Goal: Information Seeking & Learning: Check status

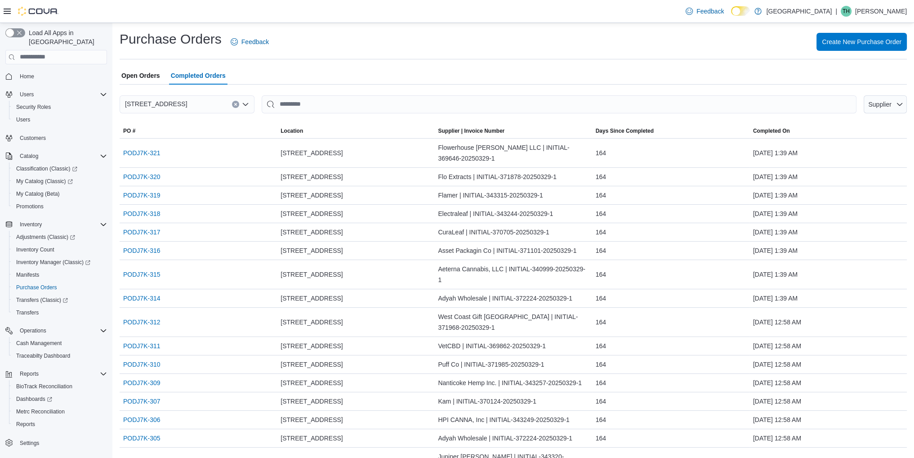
click at [38, 71] on span "Home" at bounding box center [61, 76] width 91 height 11
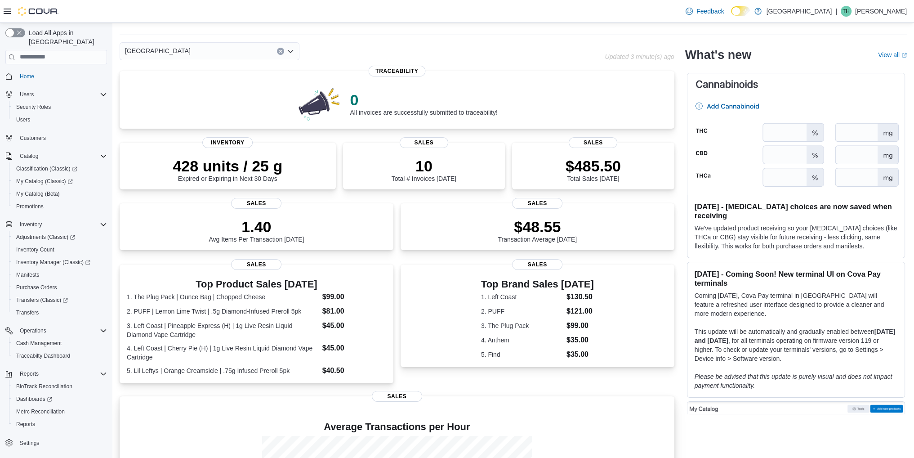
scroll to position [23, 0]
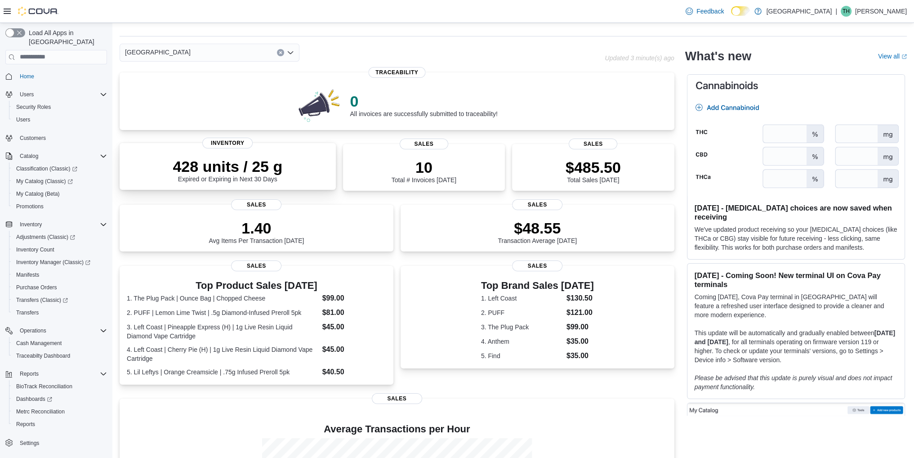
click at [281, 169] on p "428 units / 25 g" at bounding box center [228, 166] width 110 height 18
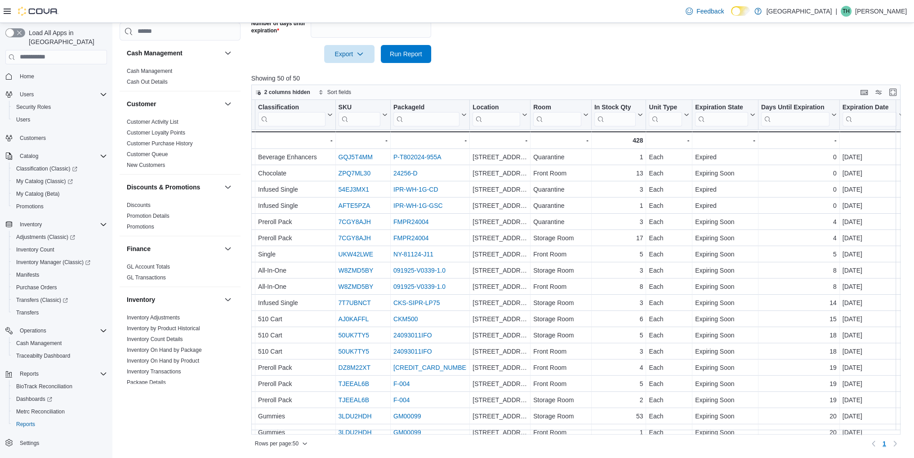
scroll to position [45, 176]
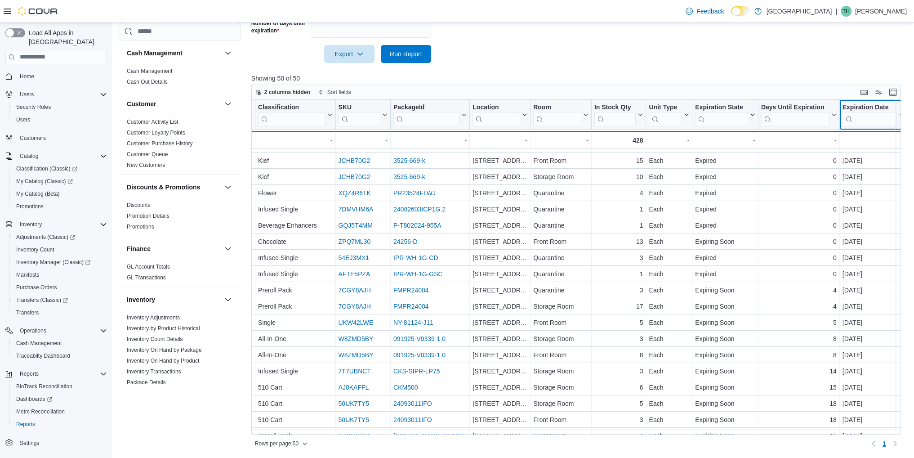
click at [899, 114] on div "Product Click to view column header actions Classification Click to view column…" at bounding box center [579, 267] width 656 height 335
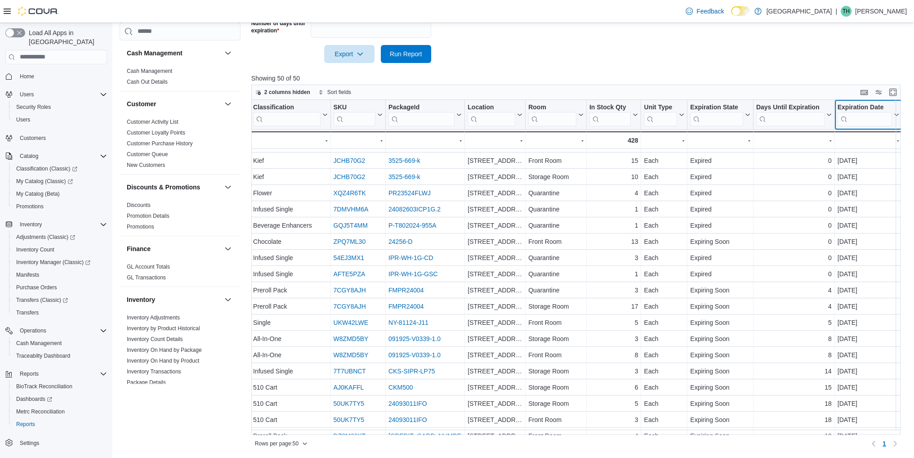
click at [896, 113] on icon at bounding box center [895, 114] width 7 height 5
click at [868, 148] on span "Sort Low-High" at bounding box center [875, 149] width 34 height 7
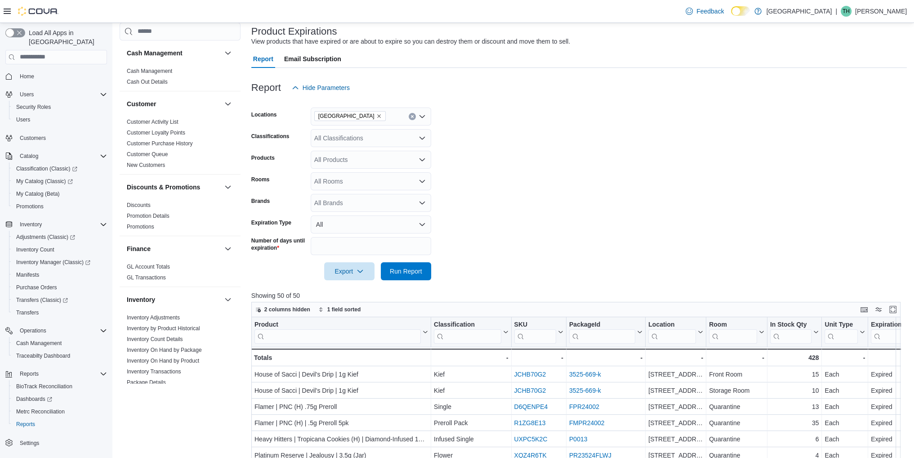
scroll to position [0, 0]
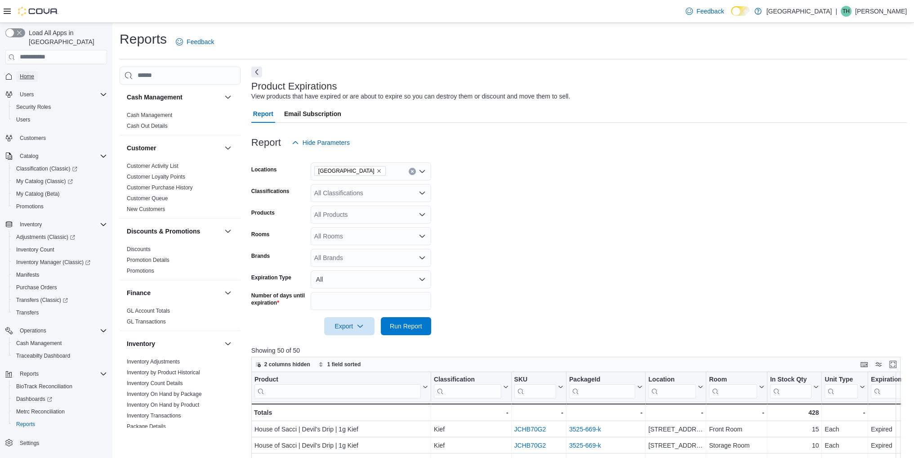
click at [20, 73] on span "Home" at bounding box center [27, 76] width 14 height 7
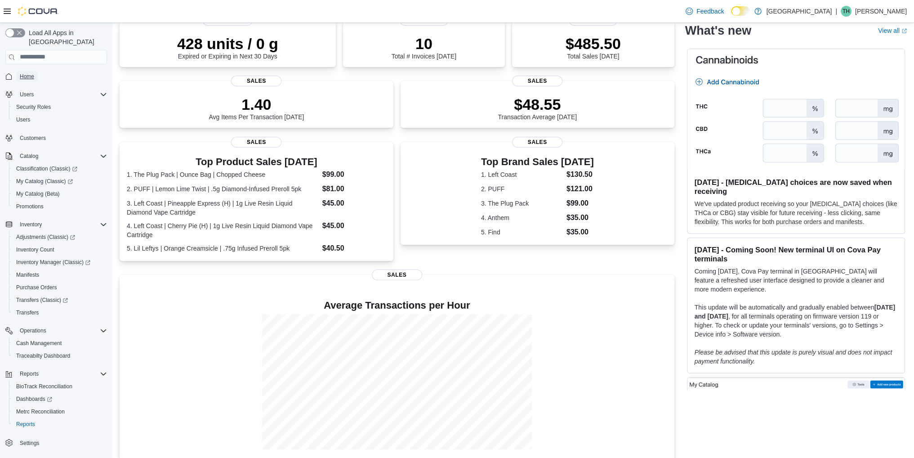
scroll to position [158, 0]
